Goal: Navigation & Orientation: Find specific page/section

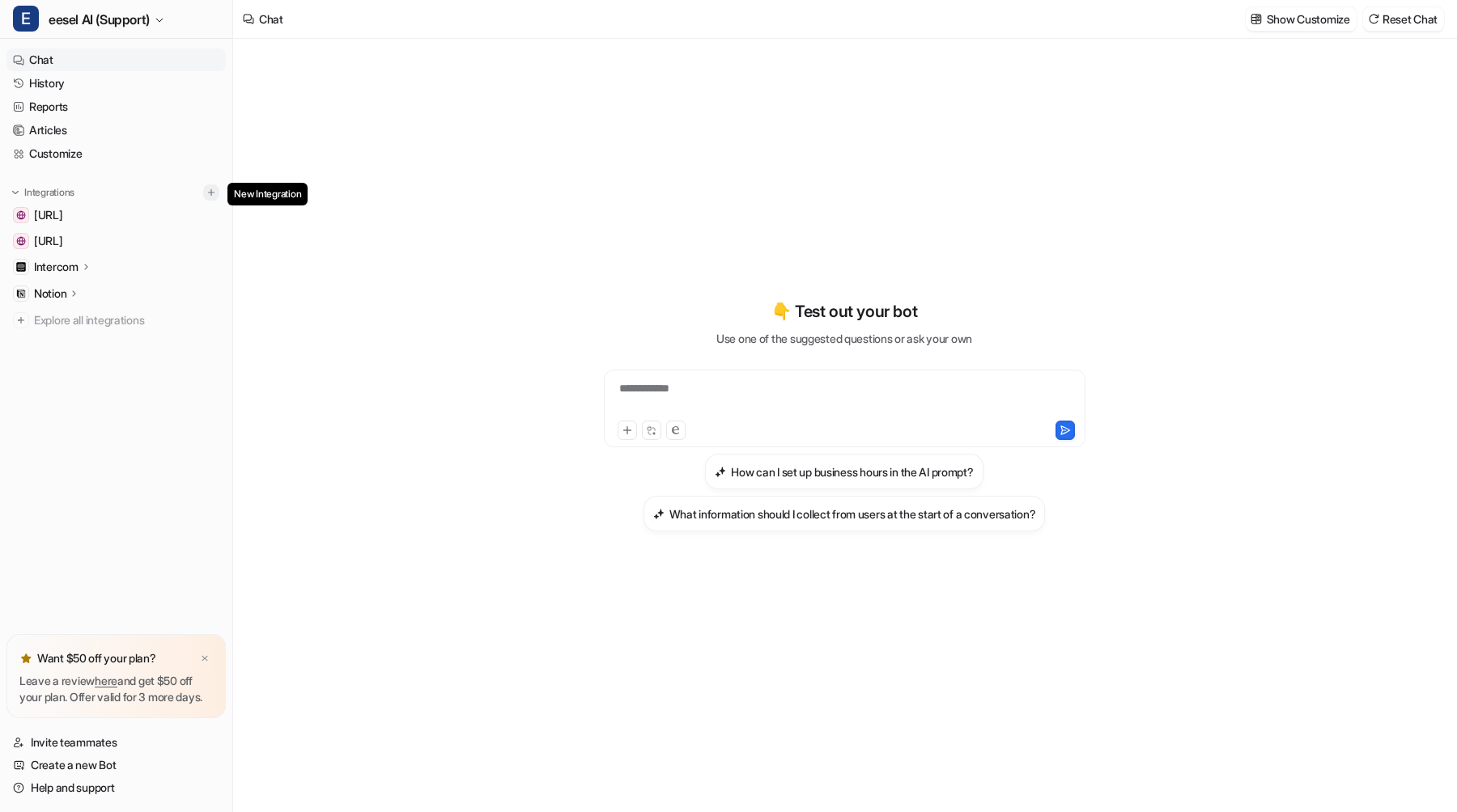
click at [207, 189] on img at bounding box center [211, 192] width 11 height 11
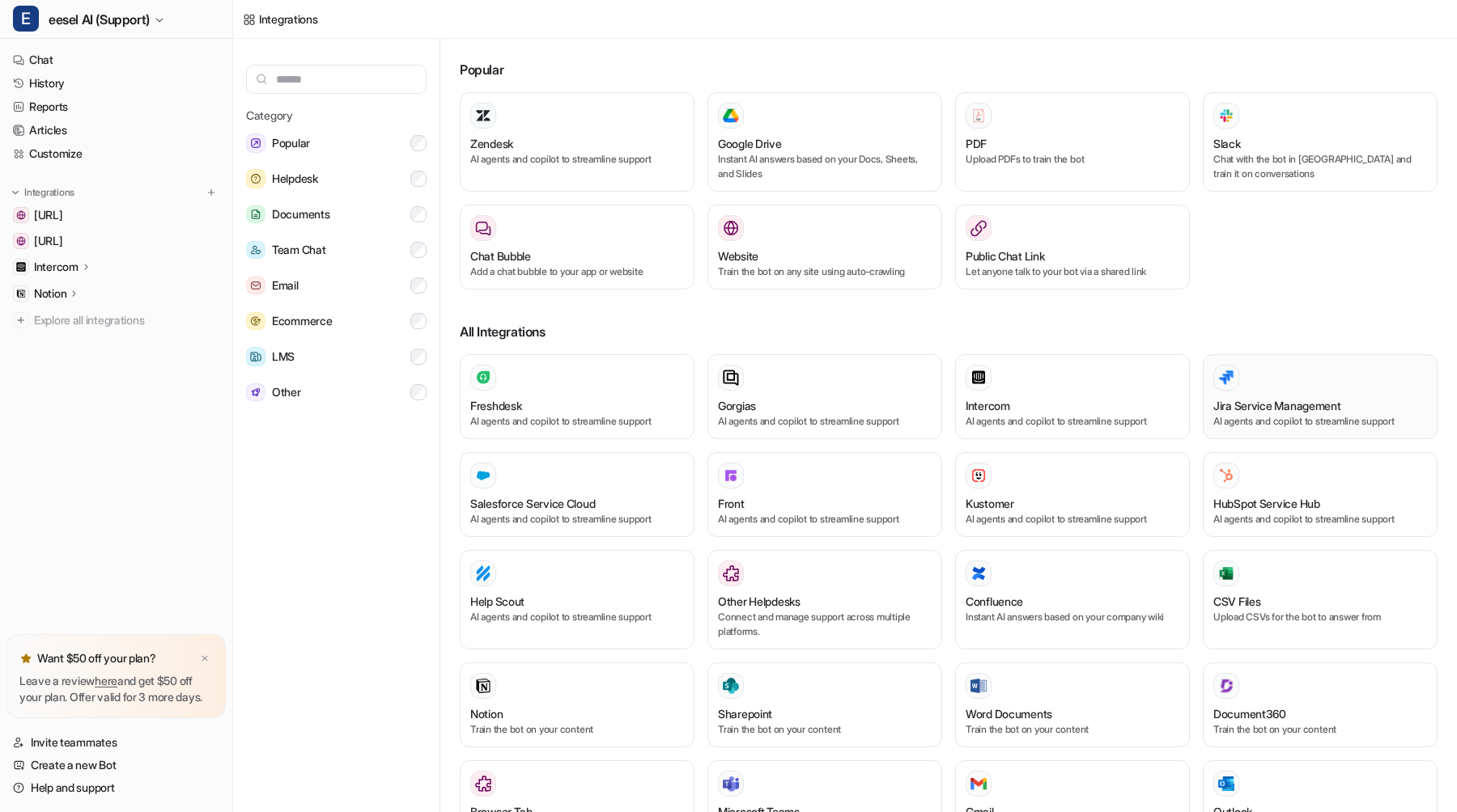
click at [1254, 388] on div at bounding box center [1319, 378] width 214 height 26
